Goal: Complete application form

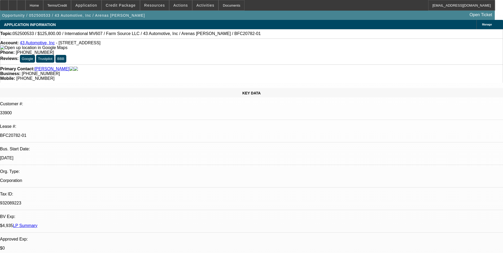
select select "0"
select select "0.1"
select select "0.15"
select select "2"
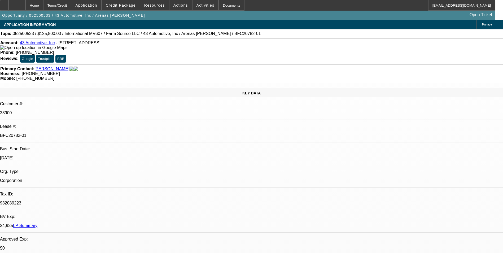
select select "0.1"
select select "0"
select select "2"
select select "0.1"
select select "0"
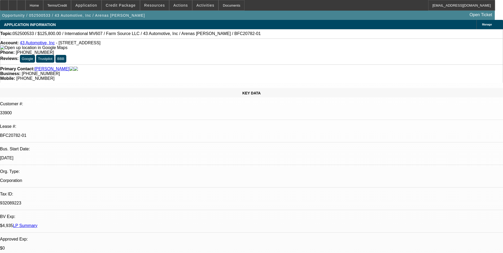
select select "0"
select select "0.1"
select select "1"
select select "3"
select select "4"
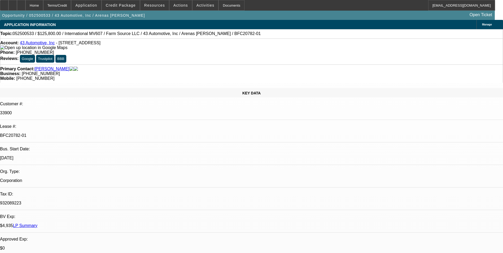
select select "1"
select select "2"
select select "4"
select select "1"
select select "2"
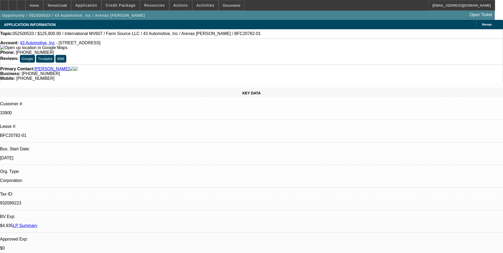
select select "4"
select select "1"
select select "3"
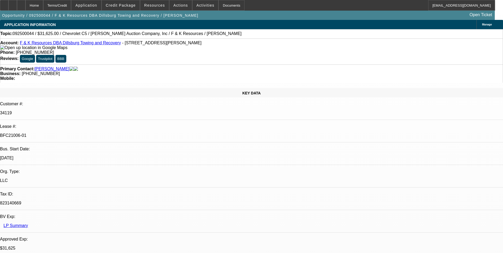
select select "0"
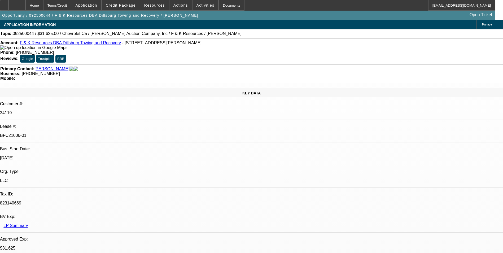
select select "0"
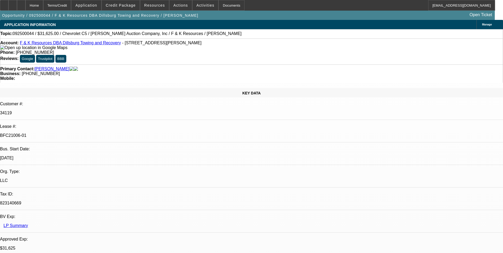
select select "0"
select select "1"
select select "6"
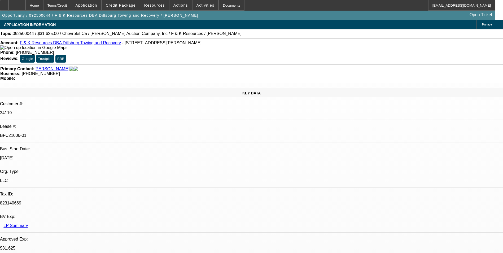
select select "1"
select select "6"
select select "1"
select select "3"
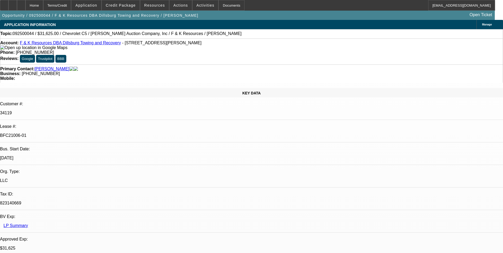
select select "6"
select select "1"
select select "6"
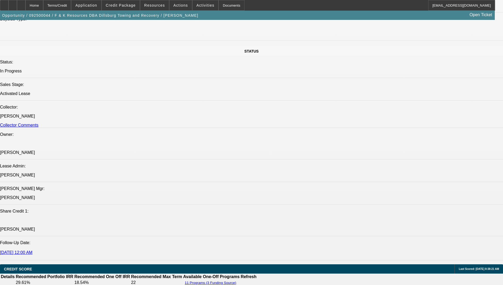
scroll to position [583, 0]
